Goal: Information Seeking & Learning: Check status

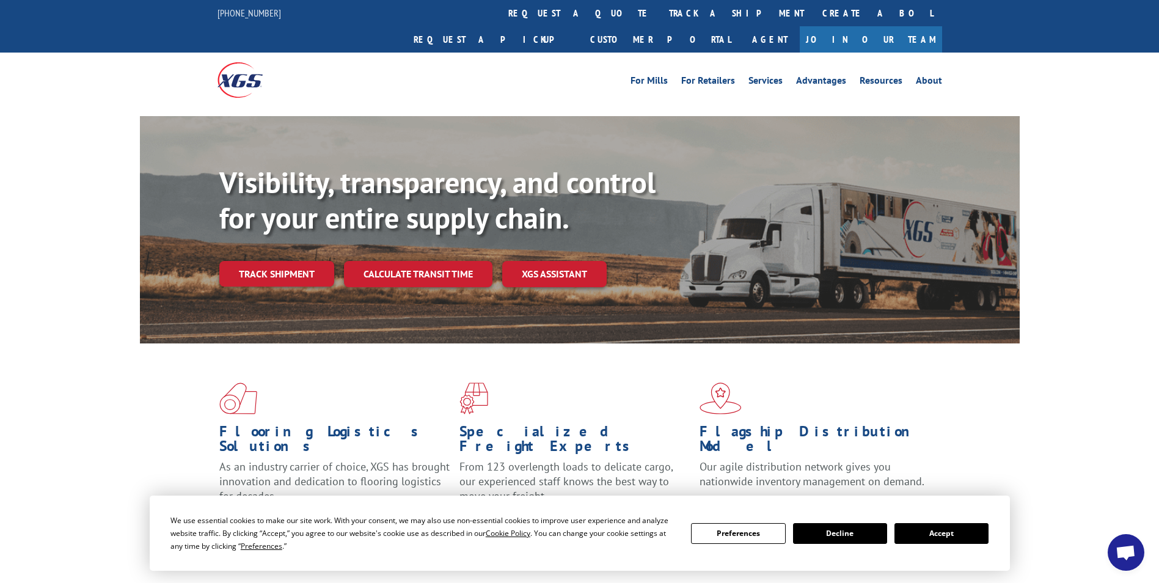
click at [300, 272] on div "Visibility, transparency, and control for your entire supply chain. Track shipm…" at bounding box center [619, 250] width 800 height 170
click at [301, 261] on link "Track shipment" at bounding box center [276, 274] width 115 height 26
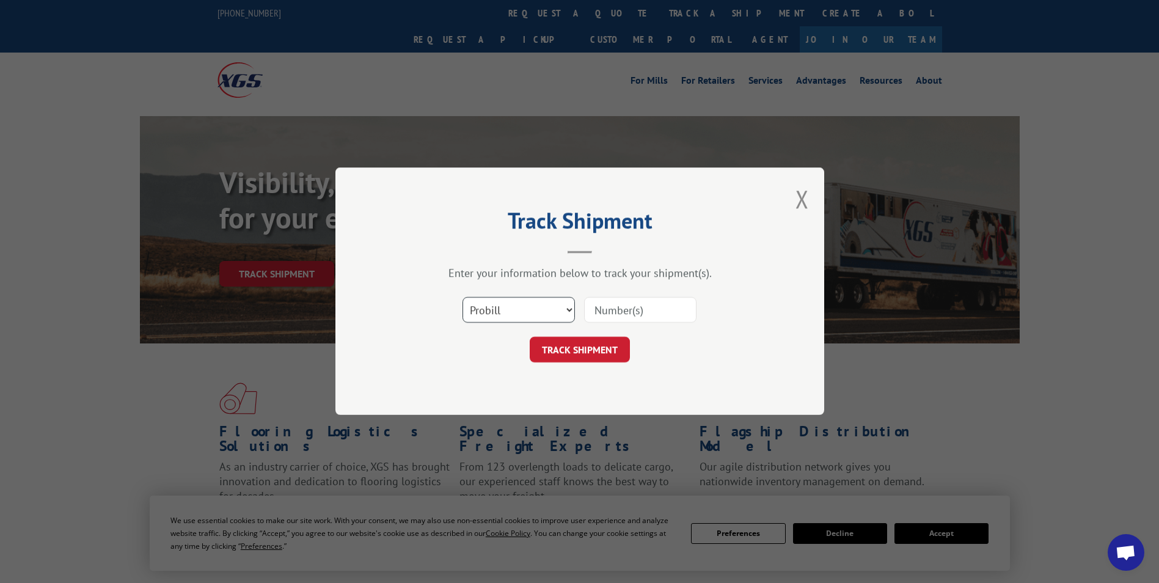
click at [557, 310] on select "Select category... Probill BOL PO" at bounding box center [518, 310] width 112 height 26
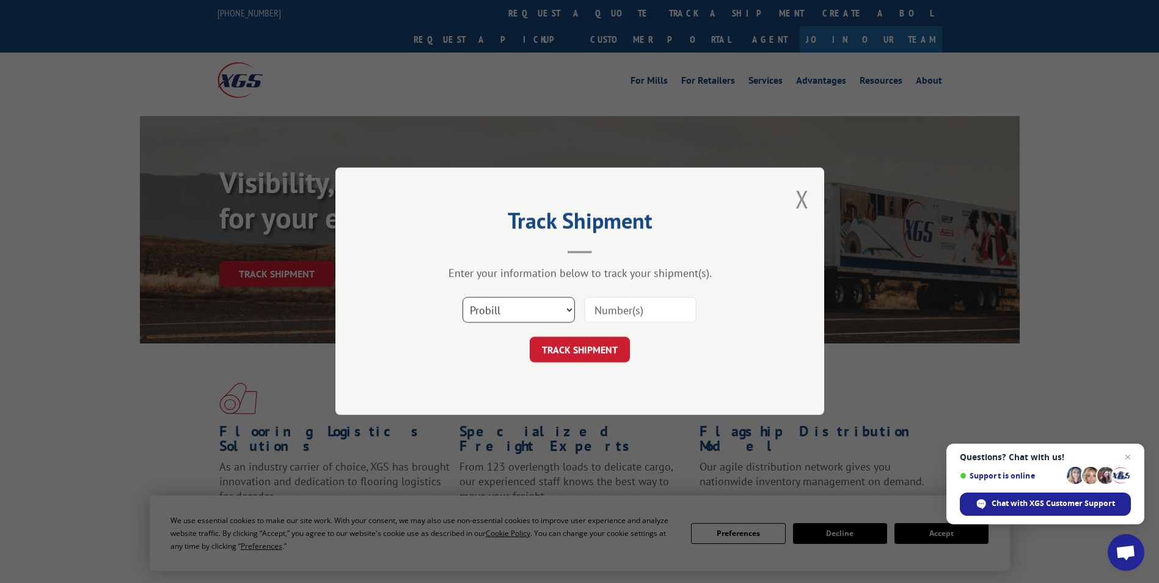
select select "bol"
click at [462, 297] on select "Select category... Probill BOL PO" at bounding box center [518, 310] width 112 height 26
click at [595, 307] on input at bounding box center [640, 310] width 112 height 26
paste input "3367465"
type input "3367465"
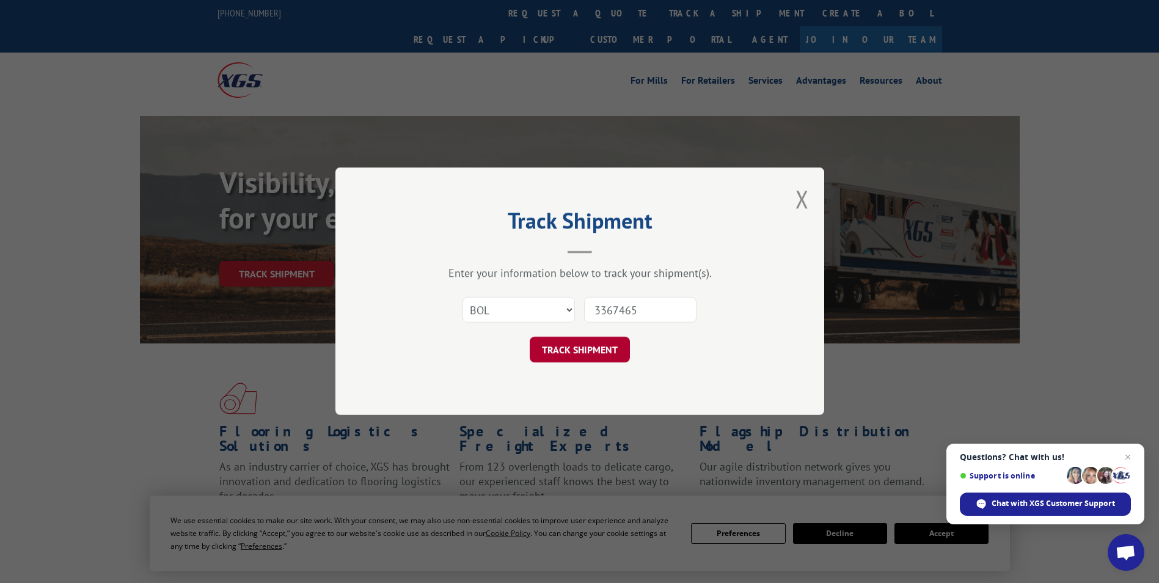
click at [584, 356] on button "TRACK SHIPMENT" at bounding box center [579, 350] width 100 height 26
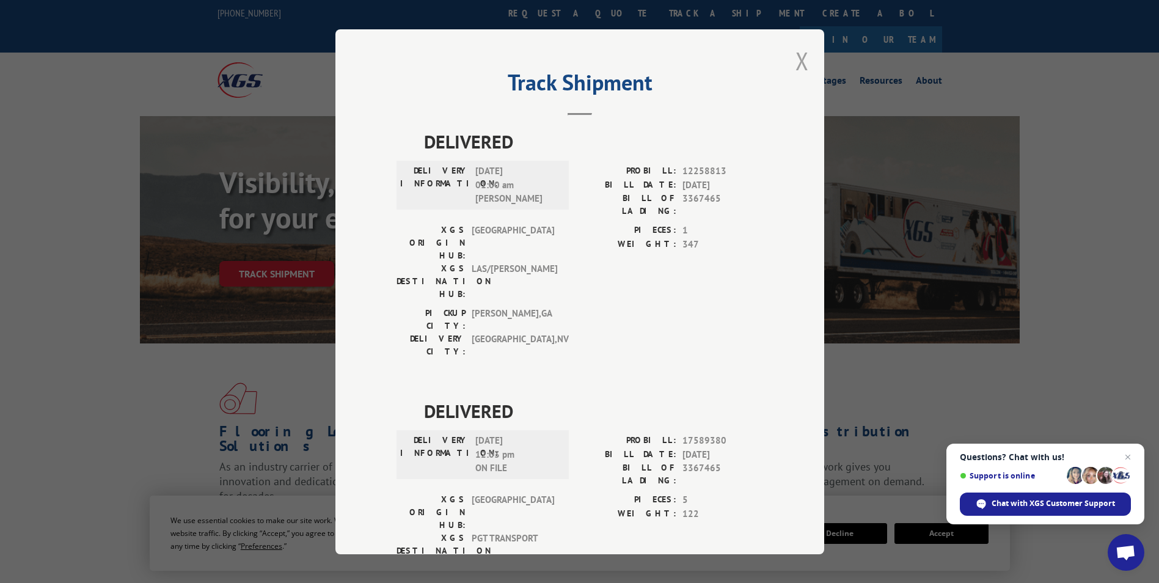
click at [799, 60] on button "Close modal" at bounding box center [801, 61] width 13 height 32
